Goal: Information Seeking & Learning: Learn about a topic

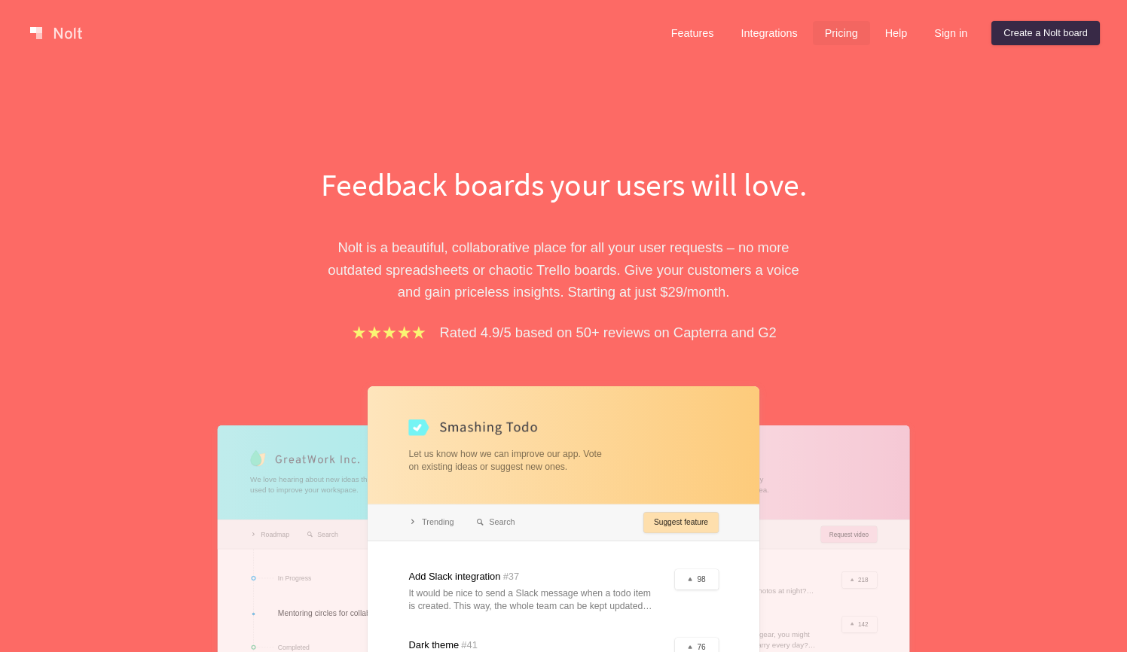
click at [836, 30] on link "Pricing" at bounding box center [841, 33] width 57 height 24
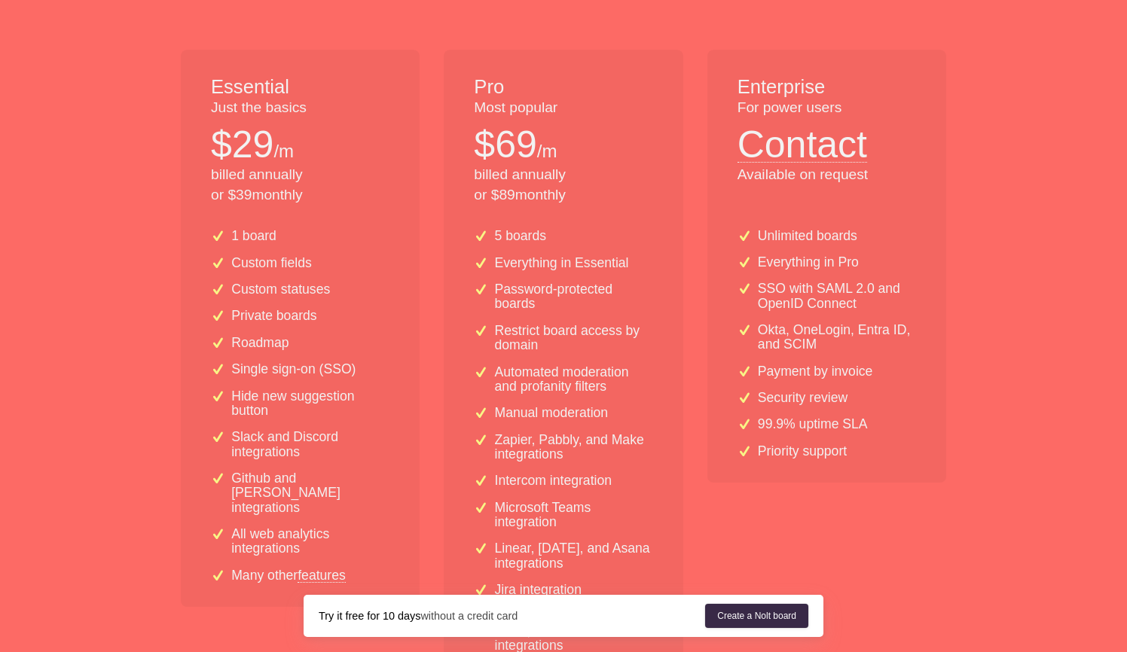
scroll to position [545, 0]
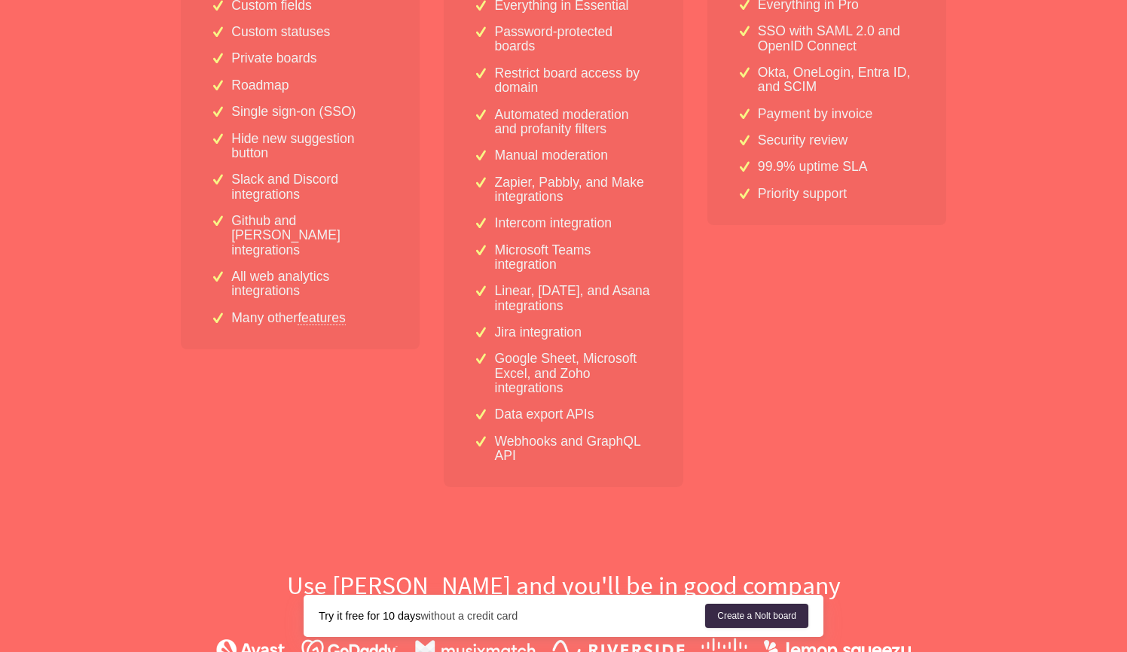
click at [322, 295] on div "1 board Custom fields Custom statuses Private boards Roadmap Single sign-on (SS…" at bounding box center [300, 154] width 239 height 390
click at [324, 311] on link "features" at bounding box center [322, 318] width 48 height 14
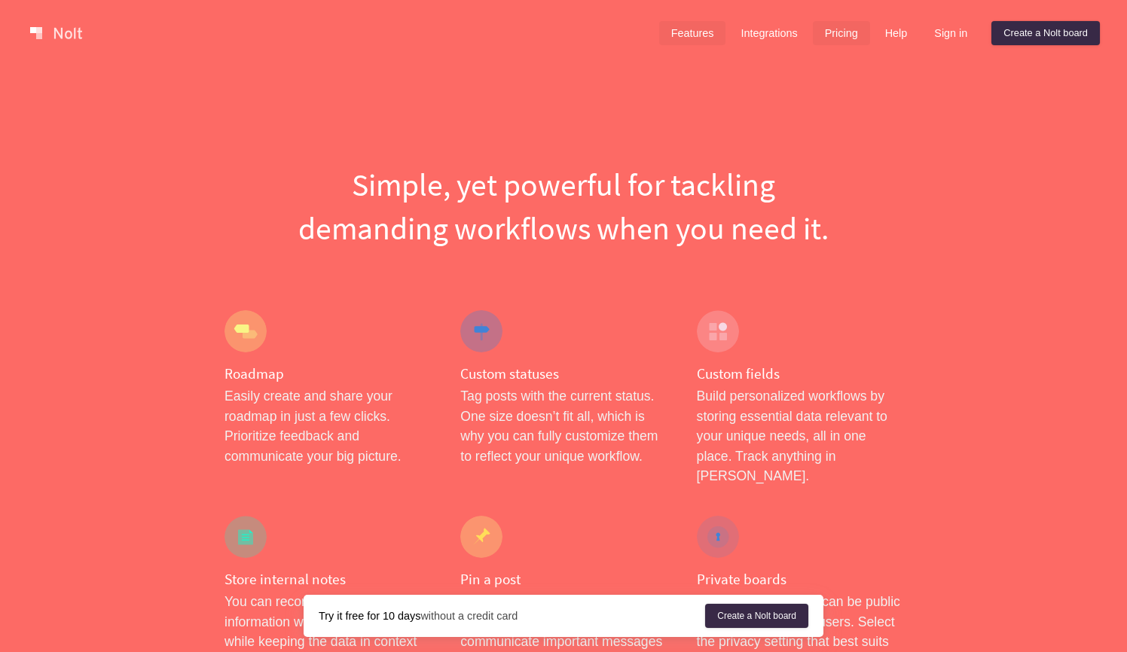
click at [823, 41] on link "Pricing" at bounding box center [841, 33] width 57 height 24
